Goal: Navigation & Orientation: Find specific page/section

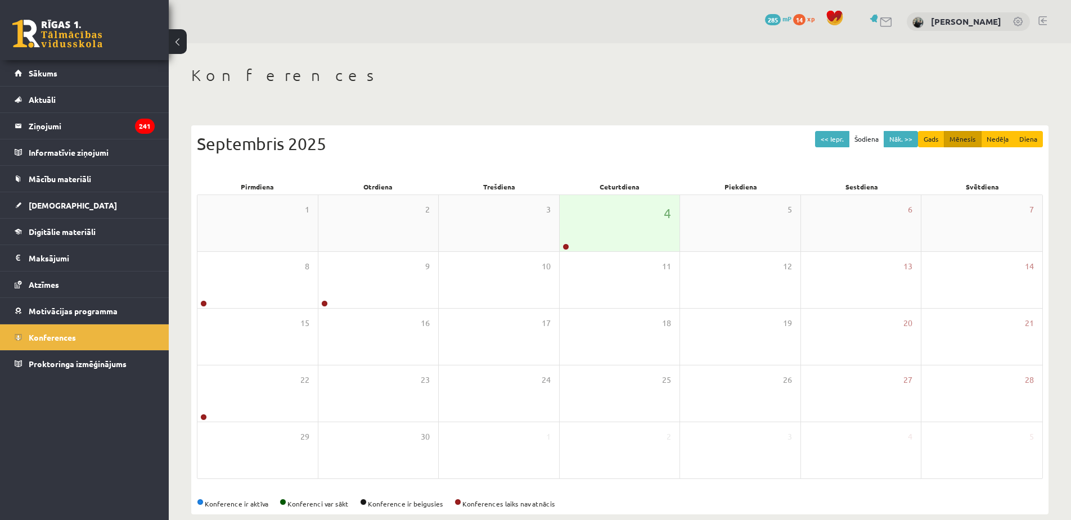
scroll to position [17, 0]
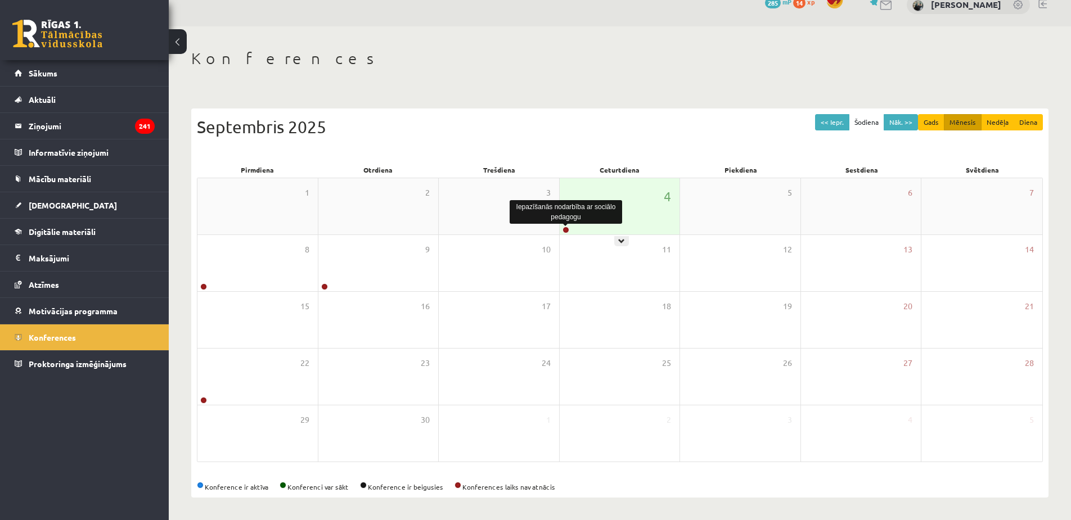
click at [565, 230] on link at bounding box center [565, 230] width 7 height 7
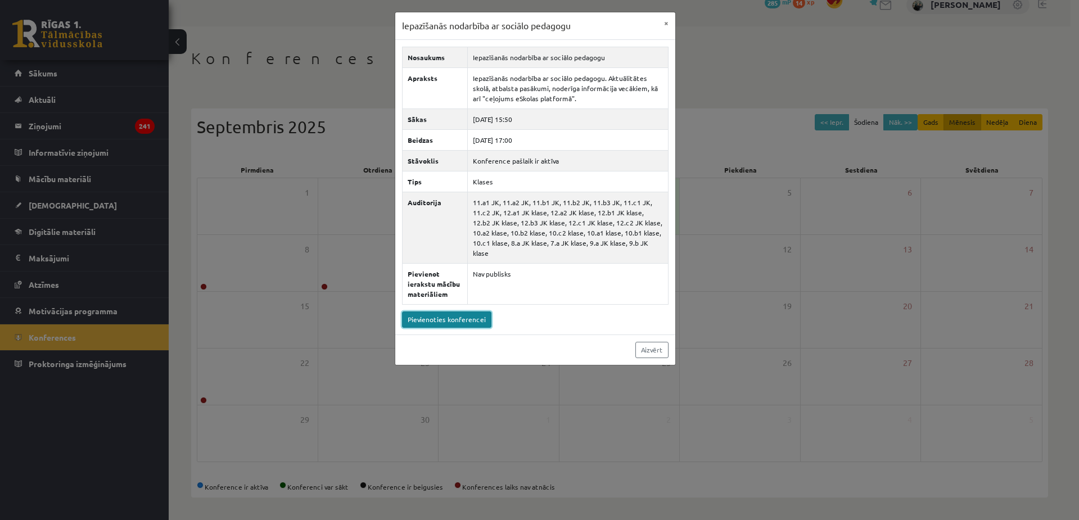
click at [454, 312] on link "Pievienoties konferencei" at bounding box center [446, 320] width 89 height 16
click at [664, 26] on button "×" at bounding box center [666, 22] width 18 height 21
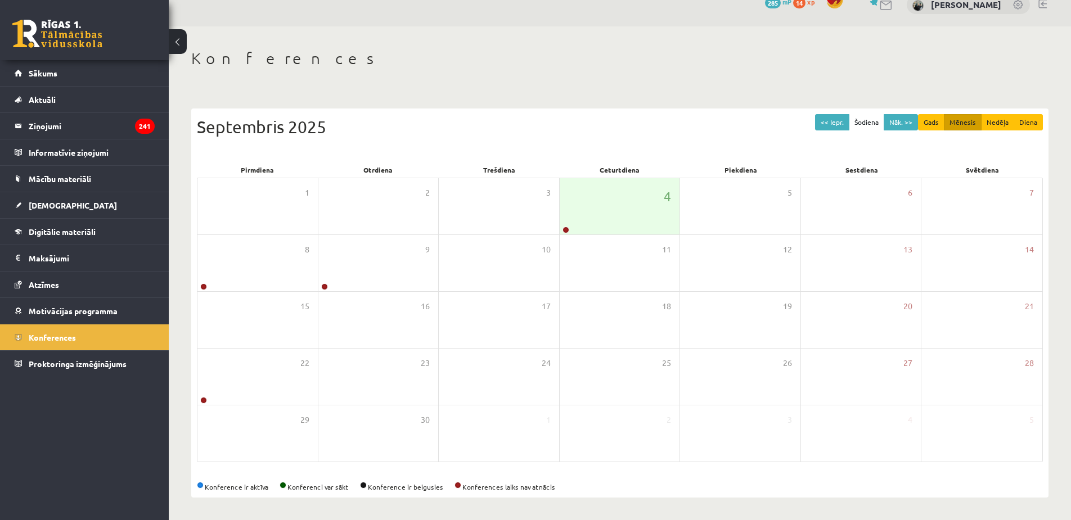
click at [120, 40] on div "0 Dāvanas 285 mP 14 xp" at bounding box center [84, 30] width 169 height 60
click at [62, 21] on link at bounding box center [57, 34] width 90 height 28
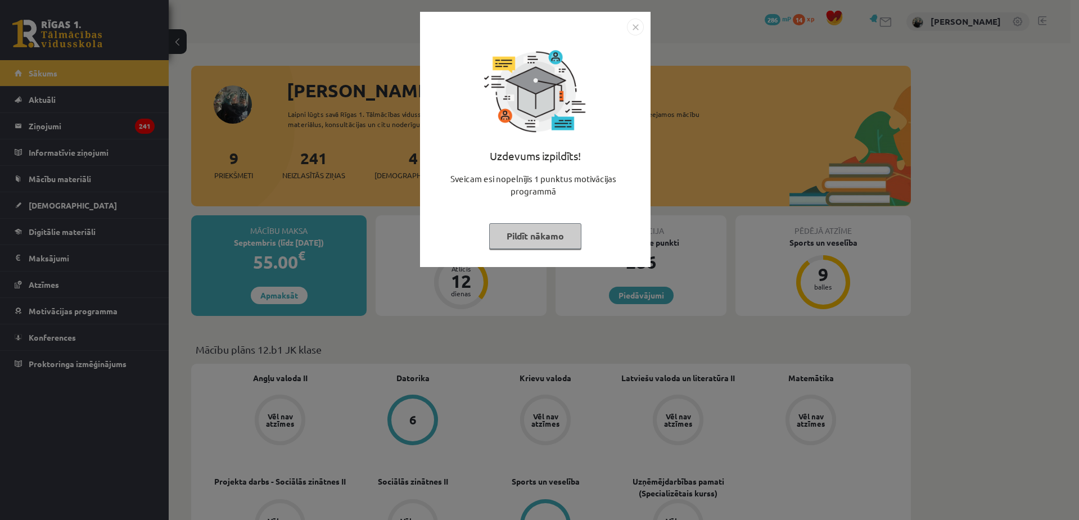
click at [642, 28] on img "Close" at bounding box center [635, 27] width 17 height 17
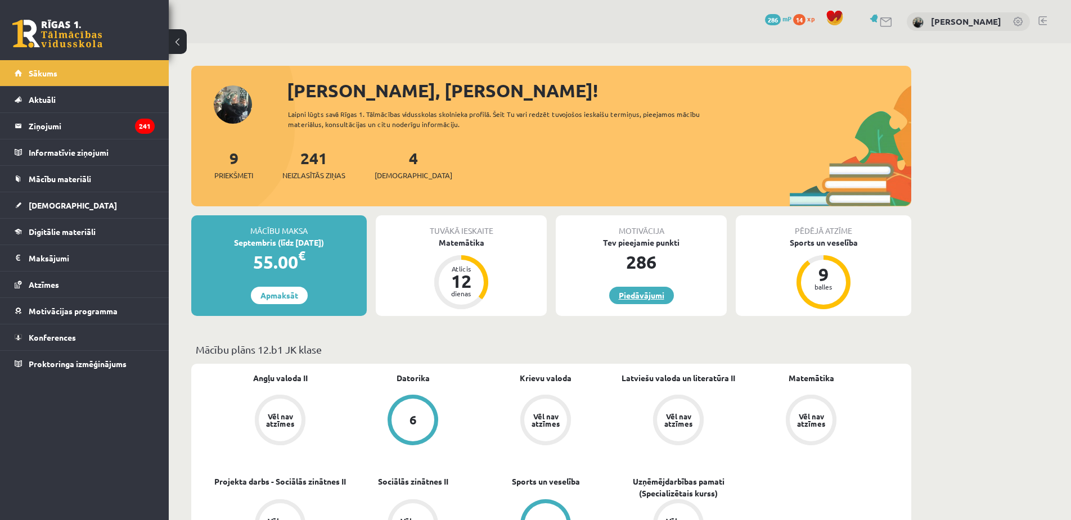
click at [651, 295] on link "Piedāvājumi" at bounding box center [641, 295] width 65 height 17
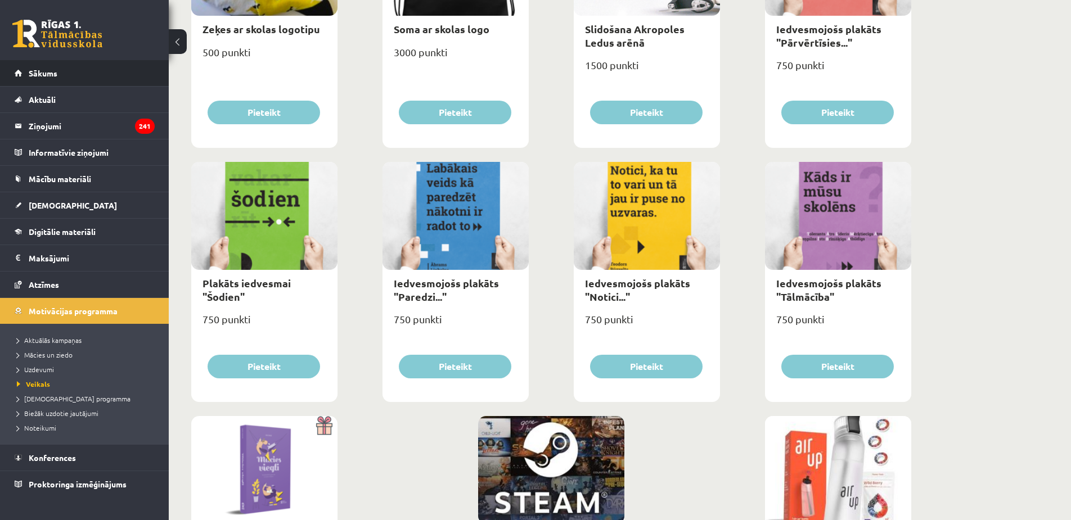
scroll to position [1039, 0]
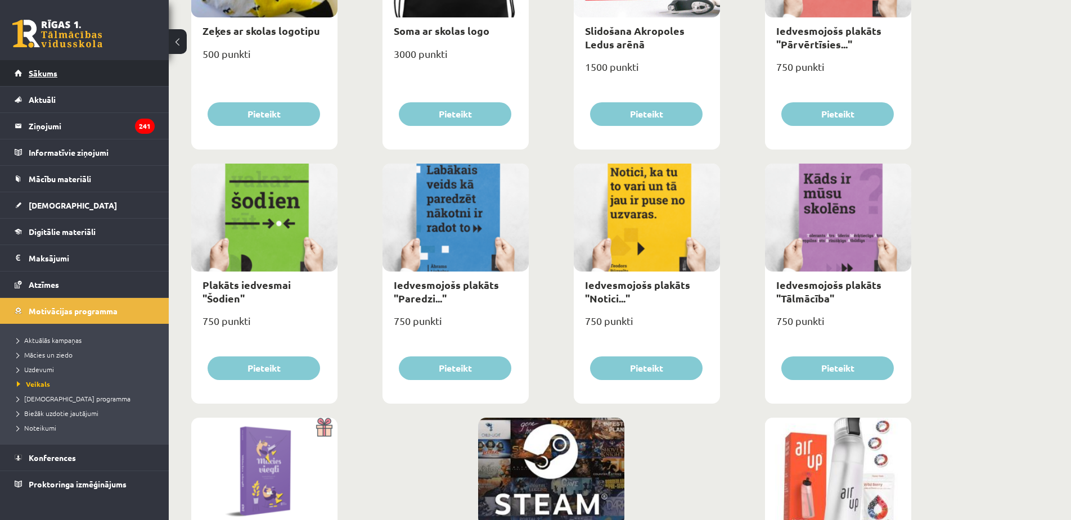
click at [24, 75] on link "Sākums" at bounding box center [85, 73] width 140 height 26
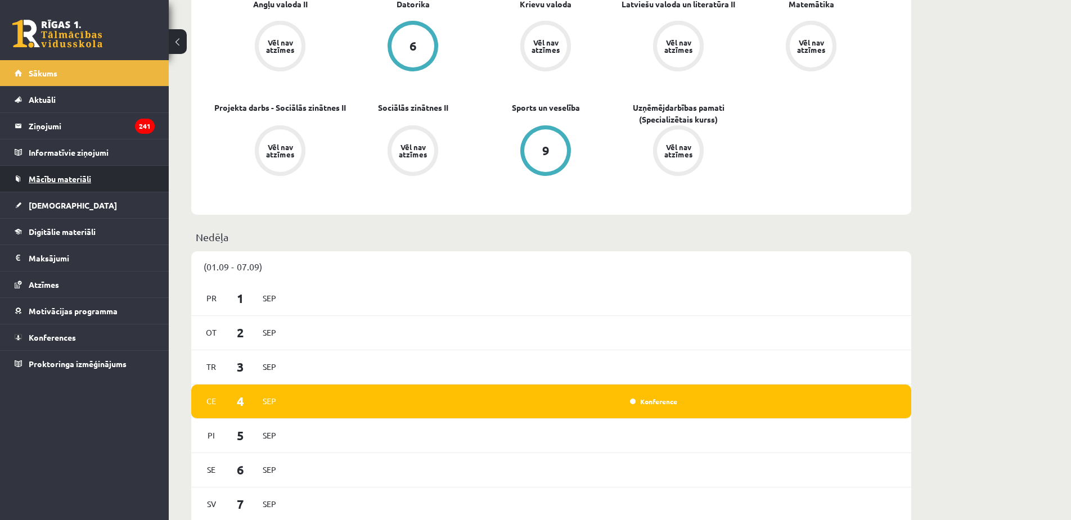
scroll to position [370, 0]
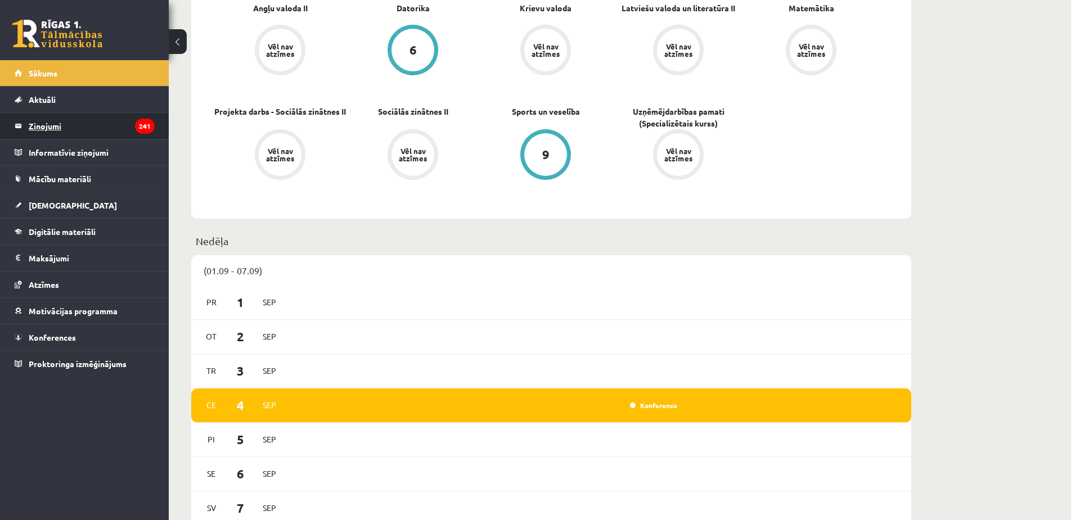
click at [44, 129] on legend "Ziņojumi 241" at bounding box center [92, 126] width 126 height 26
